Goal: Information Seeking & Learning: Check status

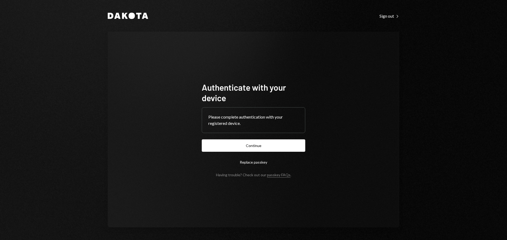
click at [288, 147] on button "Continue" at bounding box center [253, 146] width 103 height 12
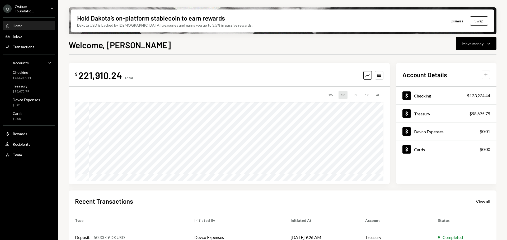
click at [49, 4] on div "O Ostium Foundatio... Caret Down" at bounding box center [29, 8] width 58 height 9
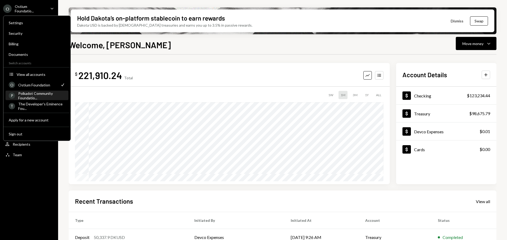
click at [40, 96] on div "Polkadot Community Foundatio..." at bounding box center [41, 95] width 47 height 9
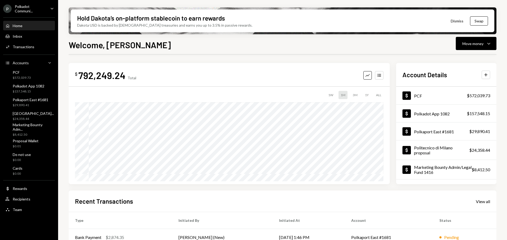
scroll to position [53, 0]
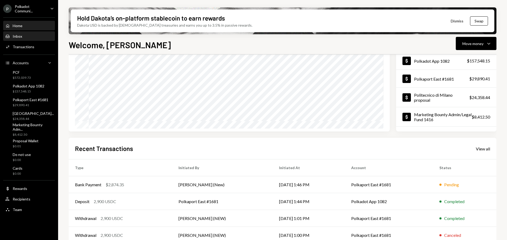
click at [22, 39] on div "Inbox Inbox" at bounding box center [29, 36] width 48 height 9
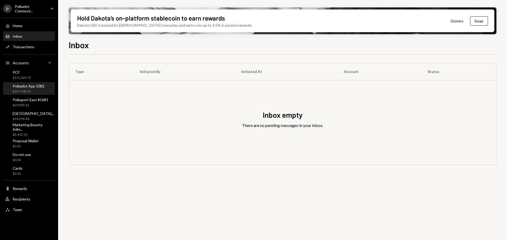
click at [29, 84] on div "Polkadot App 1082" at bounding box center [29, 86] width 32 height 4
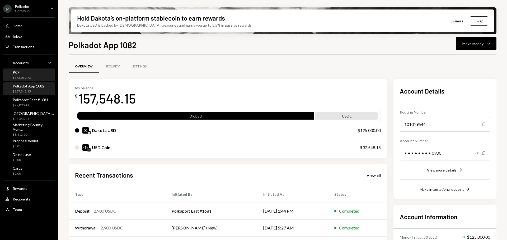
click at [21, 76] on div "$572,039.73" at bounding box center [22, 78] width 18 height 4
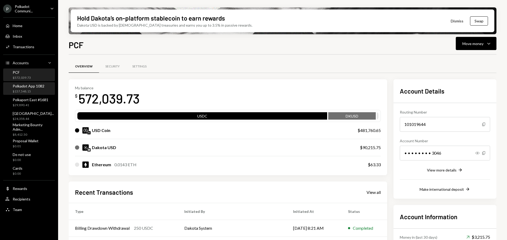
click at [27, 91] on div "$157,548.15" at bounding box center [29, 91] width 32 height 4
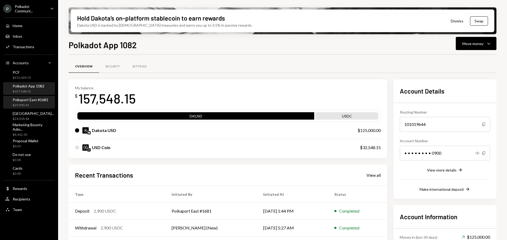
click at [27, 101] on div "Polkaport East #1681" at bounding box center [31, 100] width 36 height 4
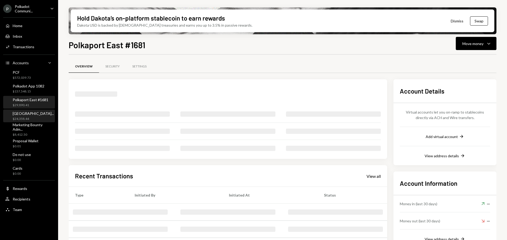
click at [29, 113] on div "[GEOGRAPHIC_DATA]..." at bounding box center [33, 113] width 41 height 4
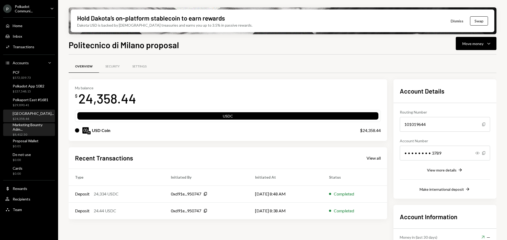
click at [33, 129] on div "Marketing Bounty Adm..." at bounding box center [33, 127] width 40 height 9
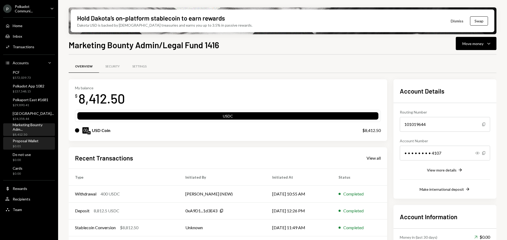
click at [33, 148] on div "$0.01" at bounding box center [26, 146] width 26 height 4
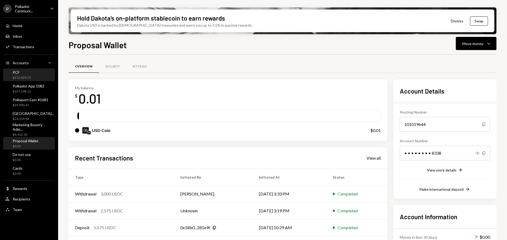
click at [29, 77] on div "$572,039.73" at bounding box center [22, 78] width 18 height 4
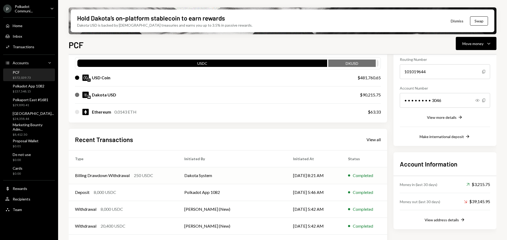
scroll to position [69, 0]
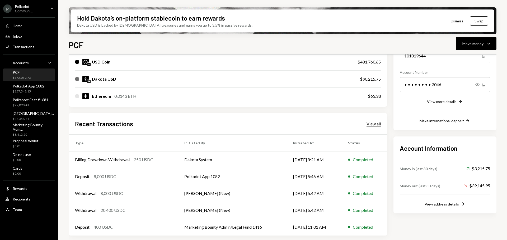
click at [374, 124] on div "View all" at bounding box center [373, 123] width 14 height 5
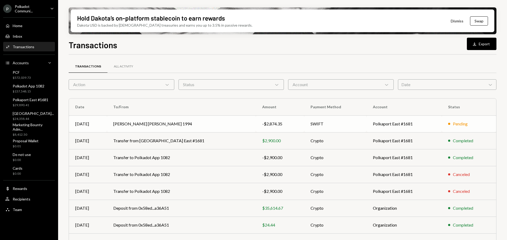
click at [343, 119] on td "SWIFT" at bounding box center [335, 124] width 62 height 17
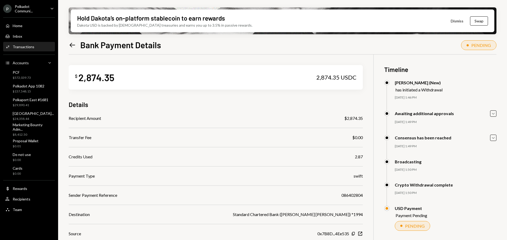
click at [75, 42] on icon "Left Arrow" at bounding box center [72, 44] width 7 height 7
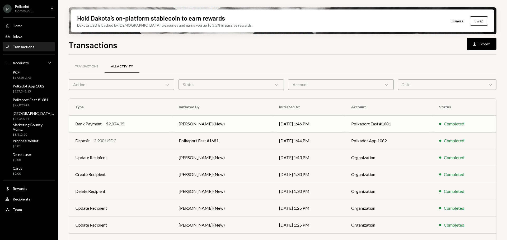
click at [225, 122] on td "[PERSON_NAME] (New)" at bounding box center [222, 124] width 100 height 17
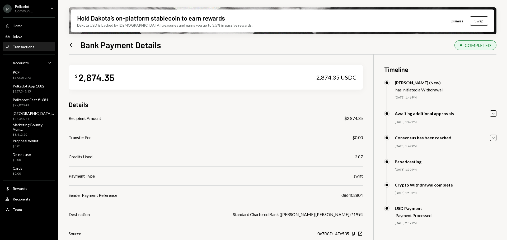
scroll to position [42, 0]
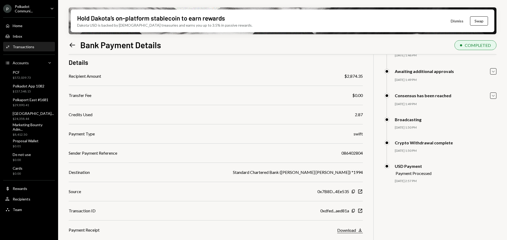
click at [359, 230] on icon "button" at bounding box center [359, 230] width 3 height 3
